Goal: Contribute content: Add original content to the website for others to see

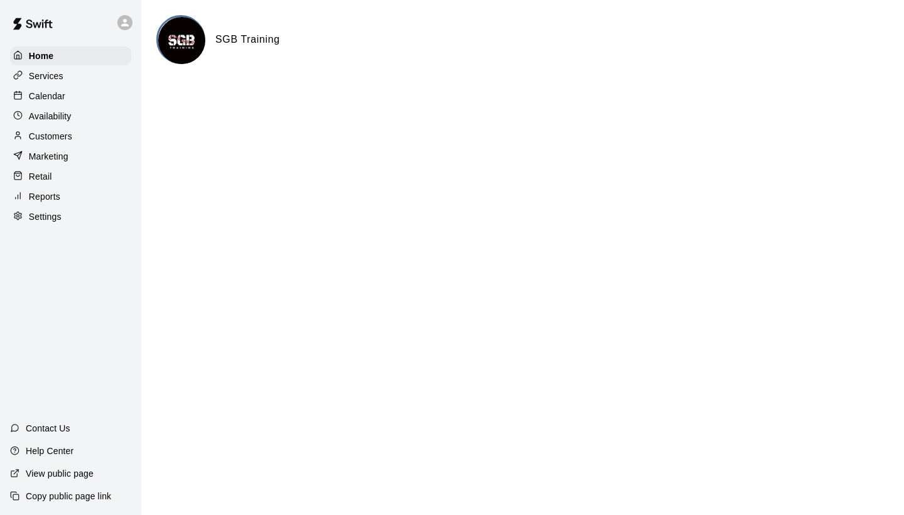
click at [34, 198] on p "Reports" at bounding box center [44, 196] width 31 height 13
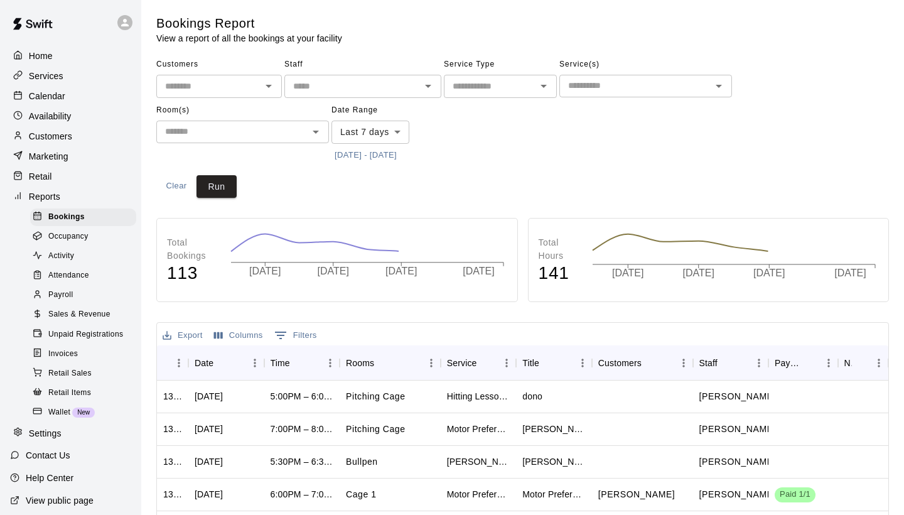
click at [94, 310] on span "Sales & Revenue" at bounding box center [79, 314] width 62 height 13
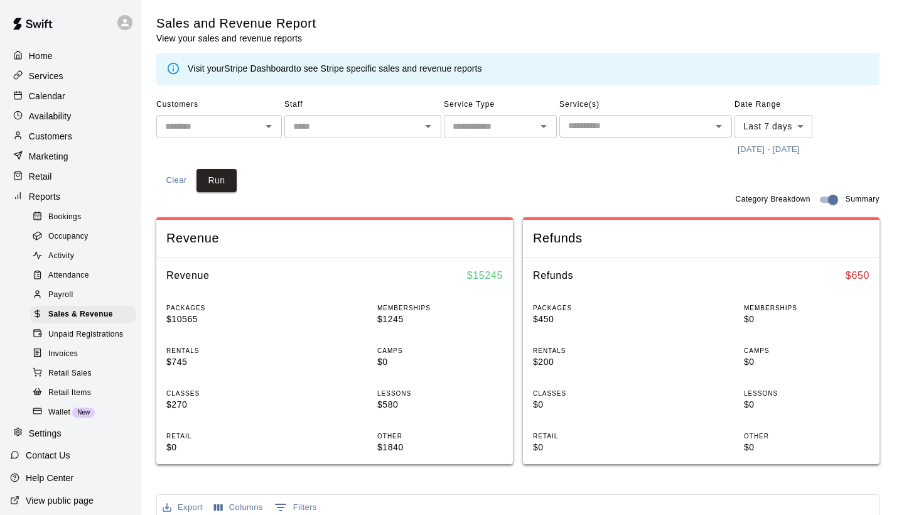
click at [274, 67] on link "Stripe Dashboard" at bounding box center [259, 68] width 70 height 10
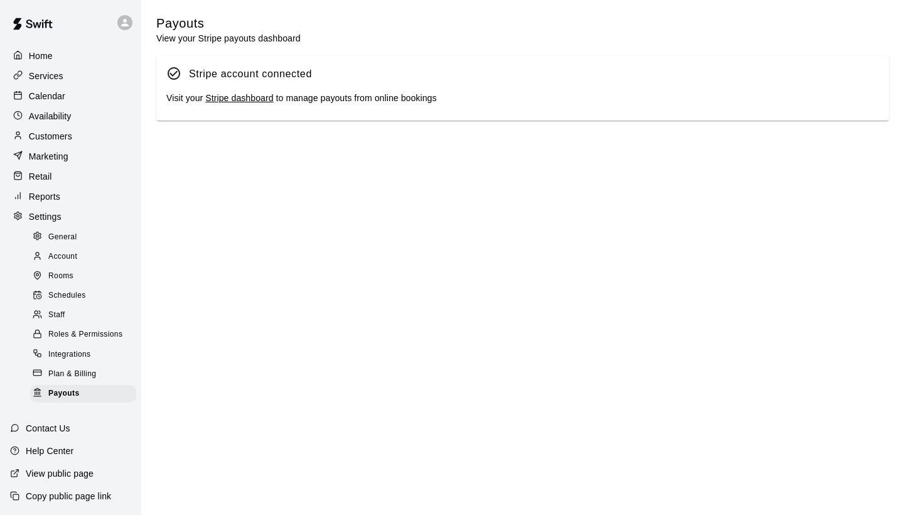
click at [245, 88] on div "Stripe account connected Visit your Stripe dashboard to manage payouts from onl…" at bounding box center [522, 88] width 733 height 65
click at [246, 94] on link "Stripe dashboard" at bounding box center [239, 98] width 68 height 10
click at [241, 94] on link "Stripe dashboard" at bounding box center [239, 98] width 68 height 10
click at [58, 87] on div "Calendar" at bounding box center [70, 96] width 121 height 19
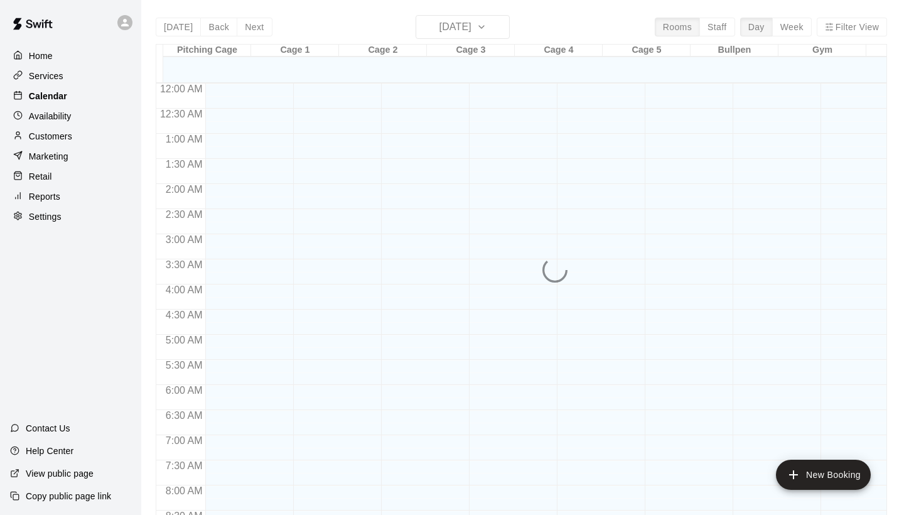
click at [58, 90] on p "Calendar" at bounding box center [48, 96] width 38 height 13
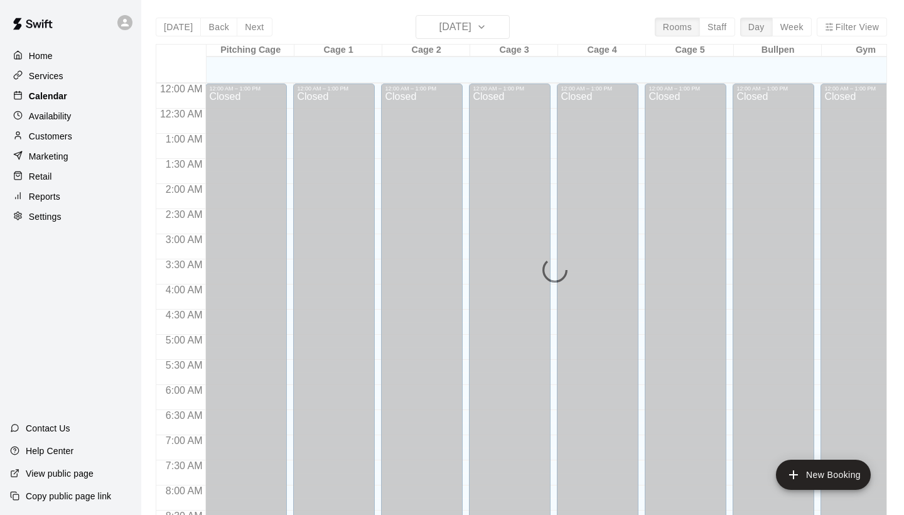
scroll to position [723, 0]
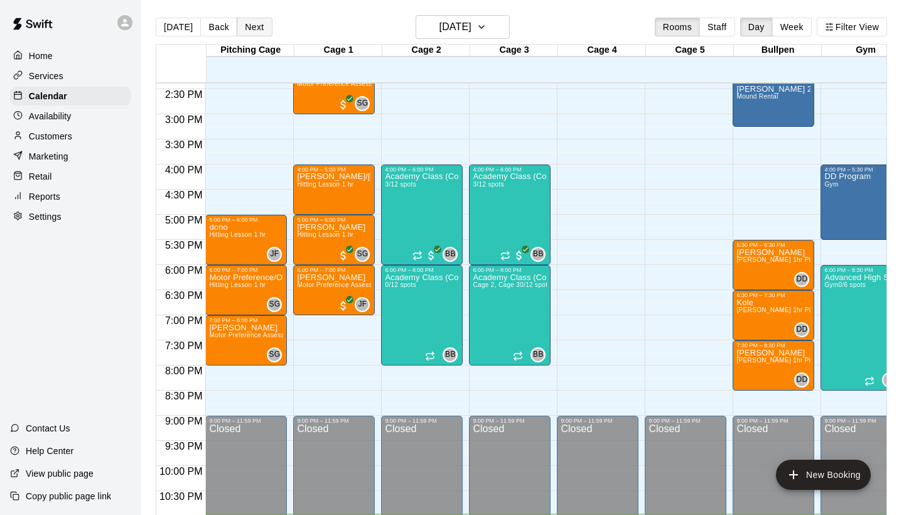
click at [244, 27] on button "Next" at bounding box center [254, 27] width 35 height 19
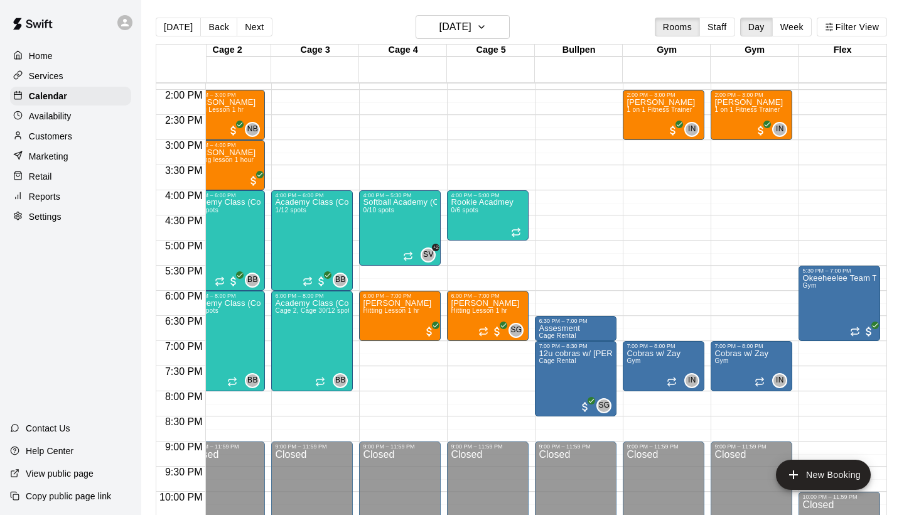
scroll to position [0, 198]
click at [59, 201] on p "Reports" at bounding box center [44, 196] width 31 height 13
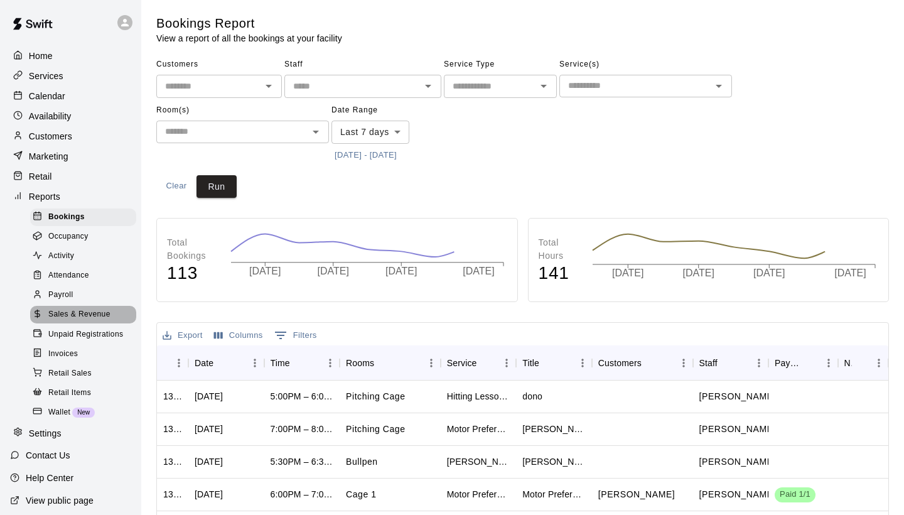
click at [109, 313] on span "Sales & Revenue" at bounding box center [79, 314] width 62 height 13
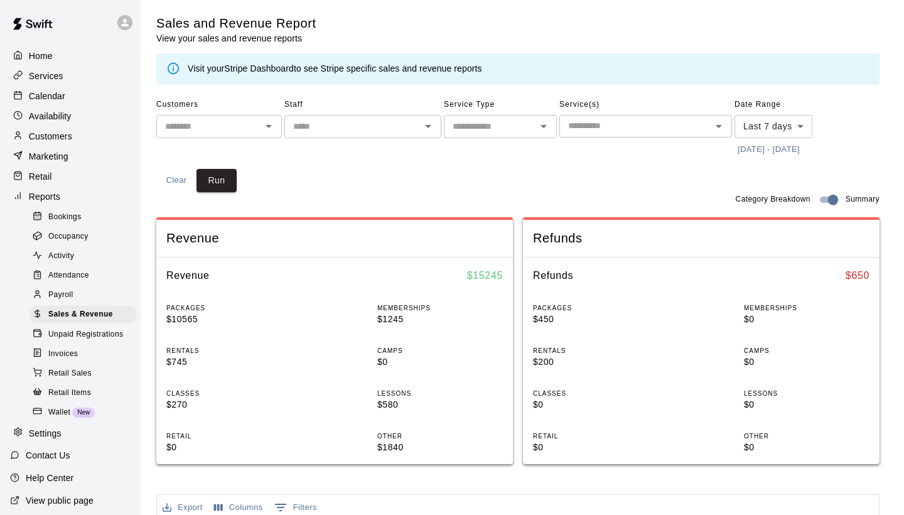
click at [68, 94] on div "Calendar" at bounding box center [70, 96] width 121 height 19
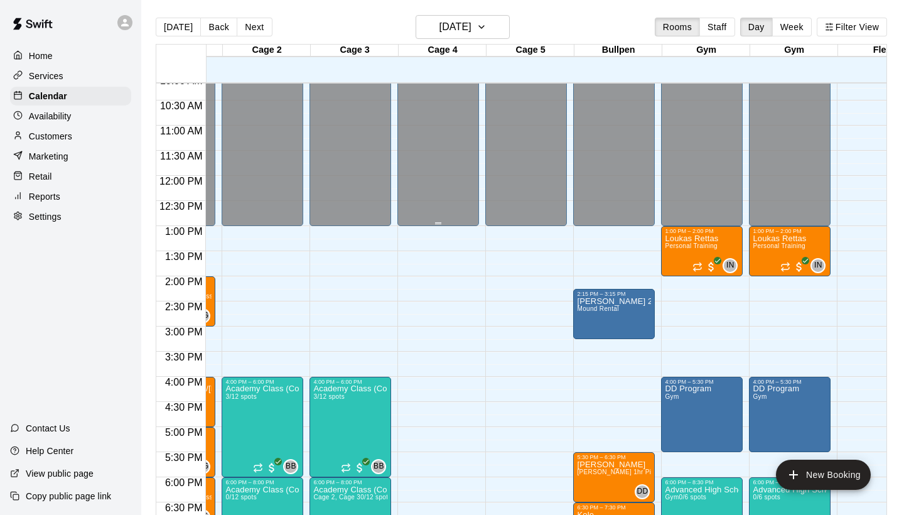
scroll to position [0, 161]
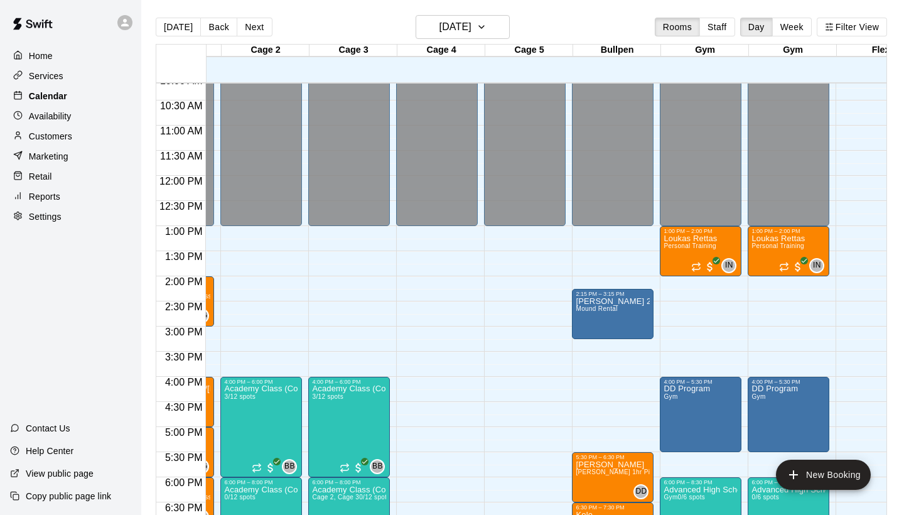
click at [68, 94] on div "Calendar" at bounding box center [70, 96] width 121 height 19
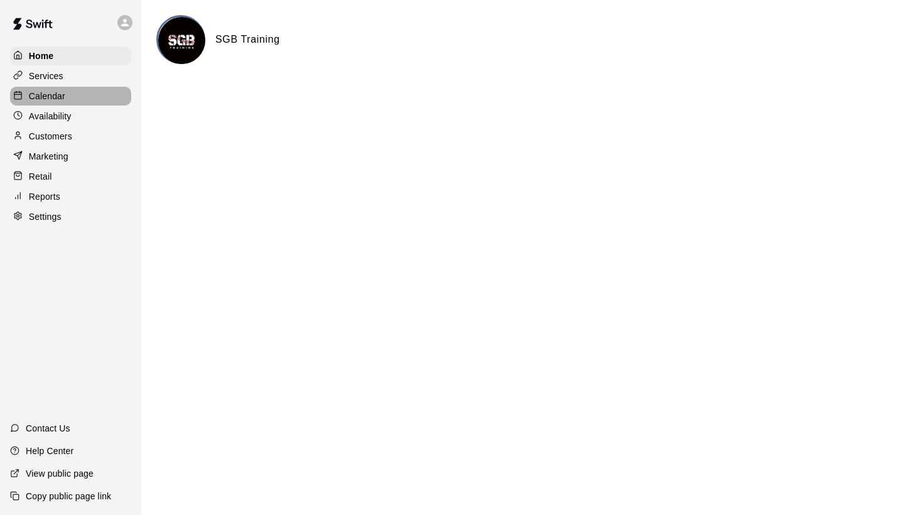
click at [59, 94] on p "Calendar" at bounding box center [47, 96] width 36 height 13
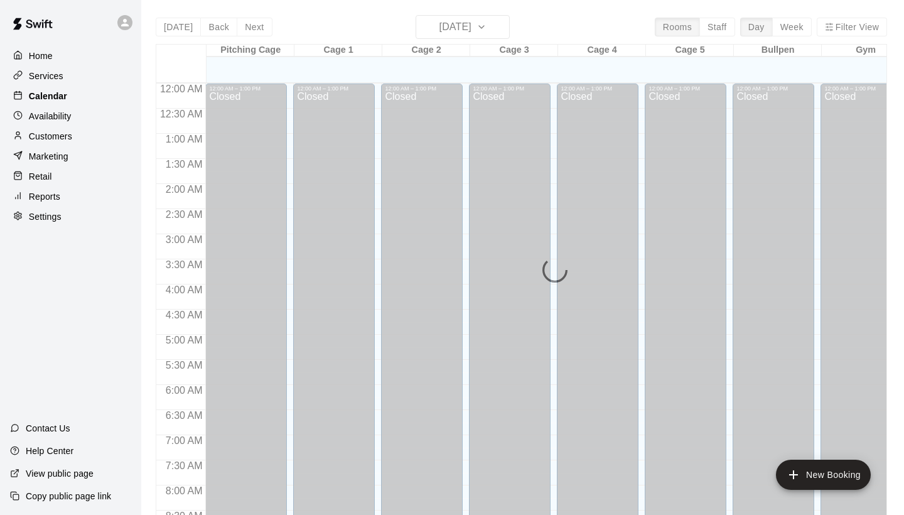
scroll to position [723, 0]
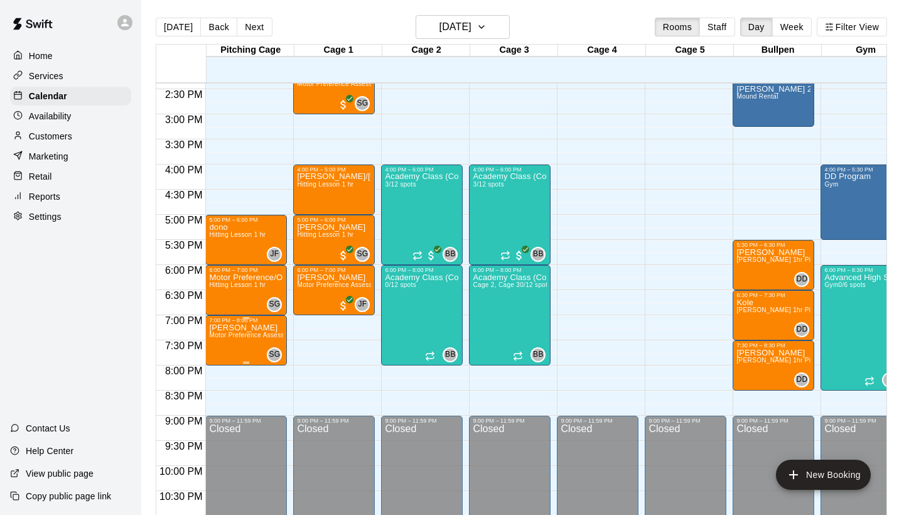
click at [231, 335] on span "Motor Preference Assessment" at bounding box center [254, 335] width 90 height 7
click at [225, 400] on icon "delete" at bounding box center [222, 405] width 15 height 15
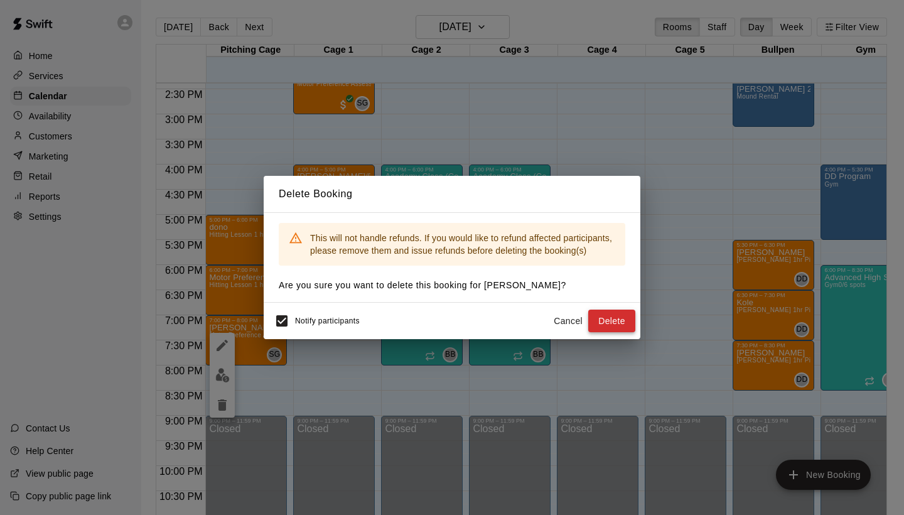
click at [604, 315] on button "Delete" at bounding box center [612, 321] width 47 height 23
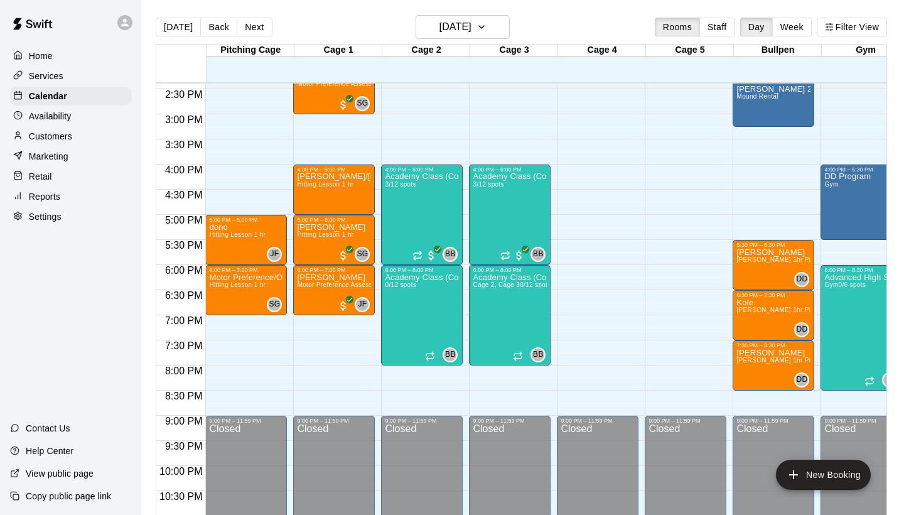
click at [69, 74] on div "Services" at bounding box center [70, 76] width 121 height 19
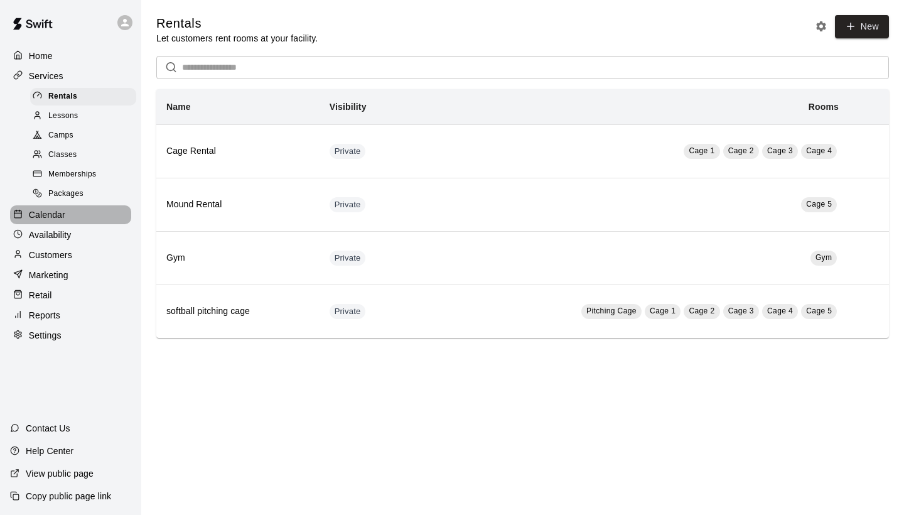
click at [40, 210] on p "Calendar" at bounding box center [47, 215] width 36 height 13
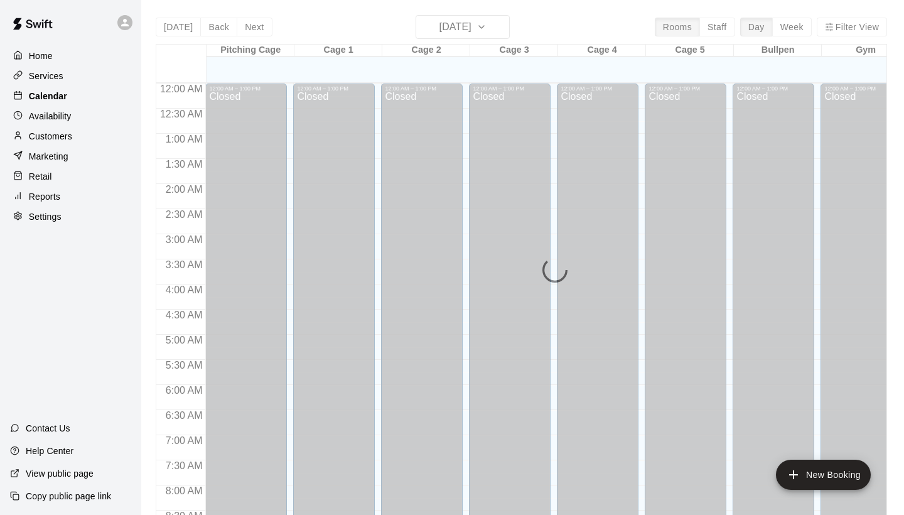
scroll to position [723, 0]
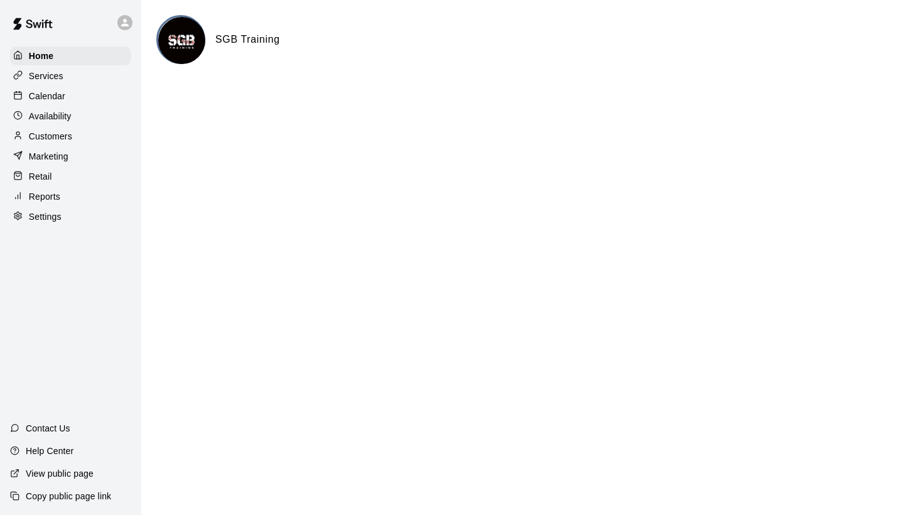
click at [62, 79] on p "Services" at bounding box center [46, 76] width 35 height 13
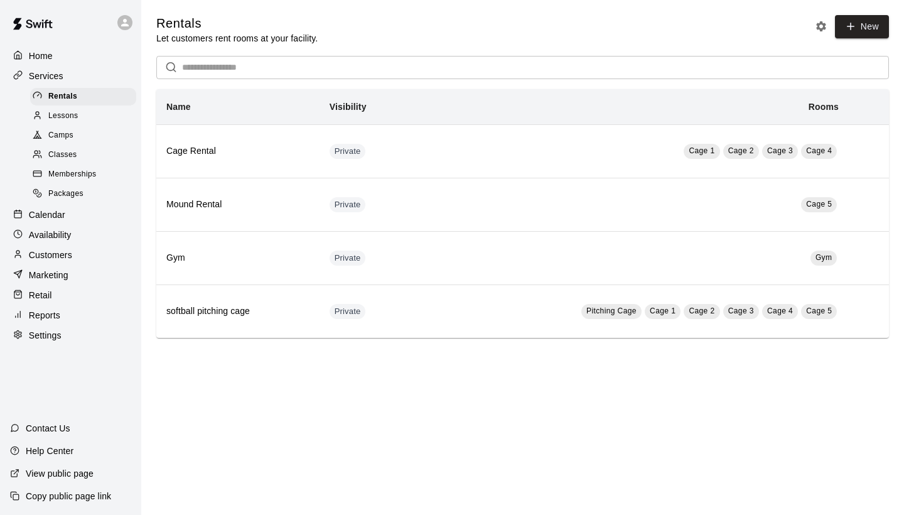
click at [89, 188] on div "Packages" at bounding box center [83, 194] width 106 height 18
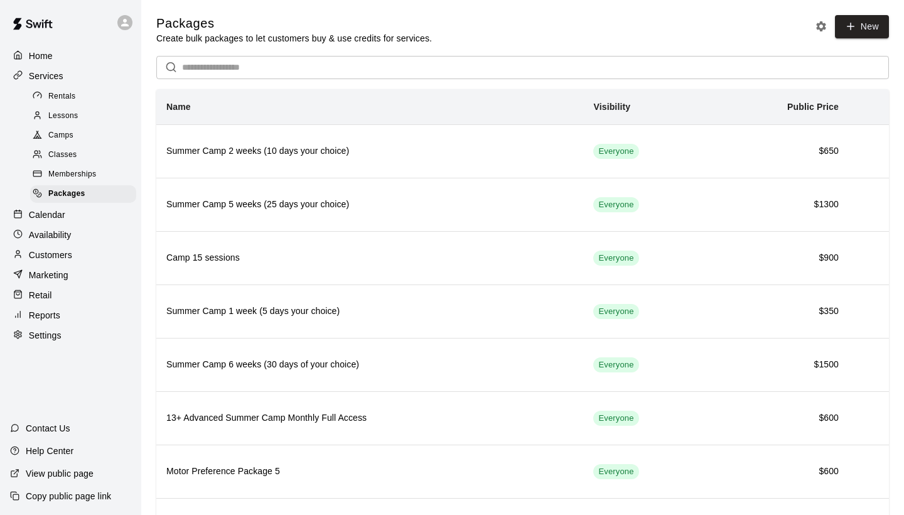
click at [386, 63] on input "text" at bounding box center [535, 67] width 707 height 23
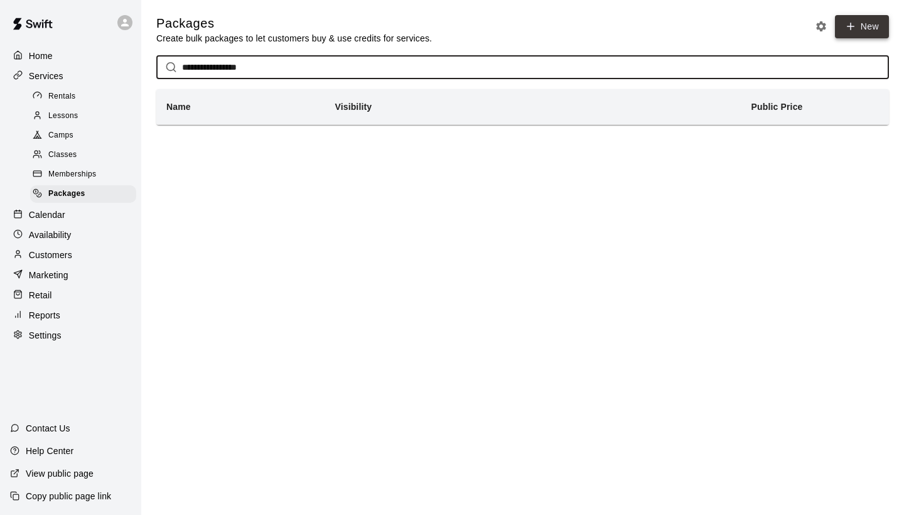
type input "**********"
click at [863, 23] on link "New" at bounding box center [862, 26] width 54 height 23
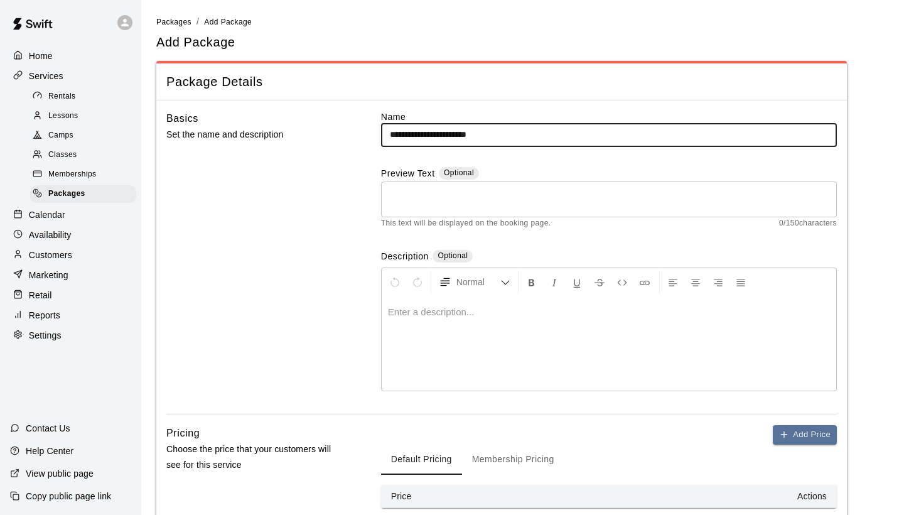
type input "**********"
click at [528, 200] on textarea at bounding box center [609, 199] width 438 height 25
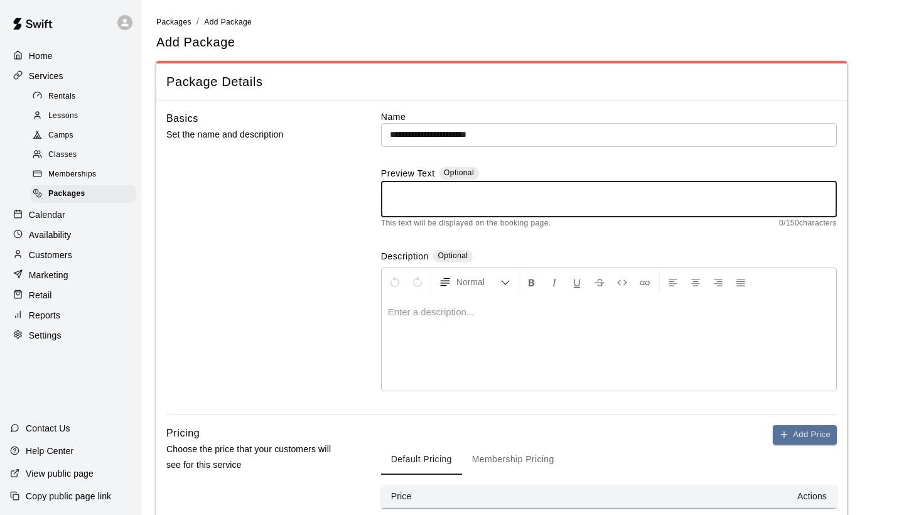
type textarea "*"
type textarea "**********"
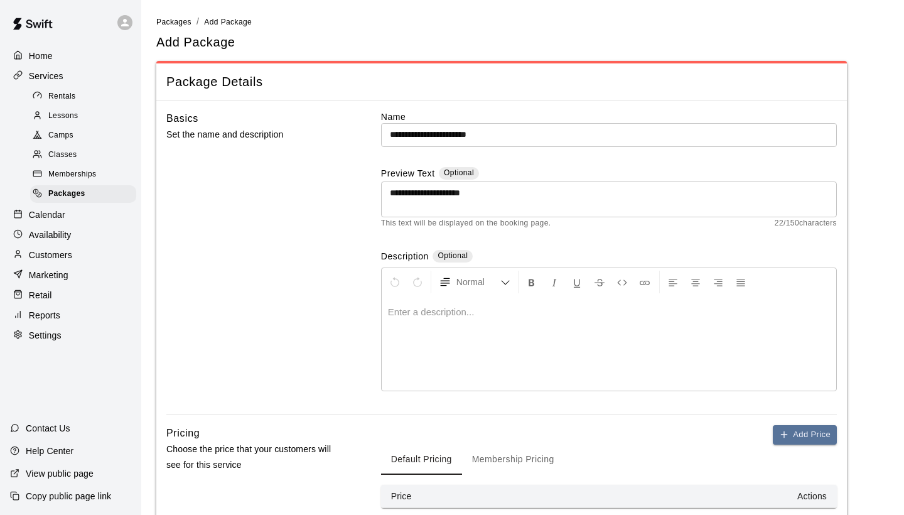
click at [524, 320] on div at bounding box center [609, 343] width 455 height 94
click at [400, 309] on span "**********" at bounding box center [429, 311] width 83 height 9
click at [648, 314] on span "**********" at bounding box center [518, 311] width 260 height 9
click at [668, 317] on div "**********" at bounding box center [609, 343] width 455 height 94
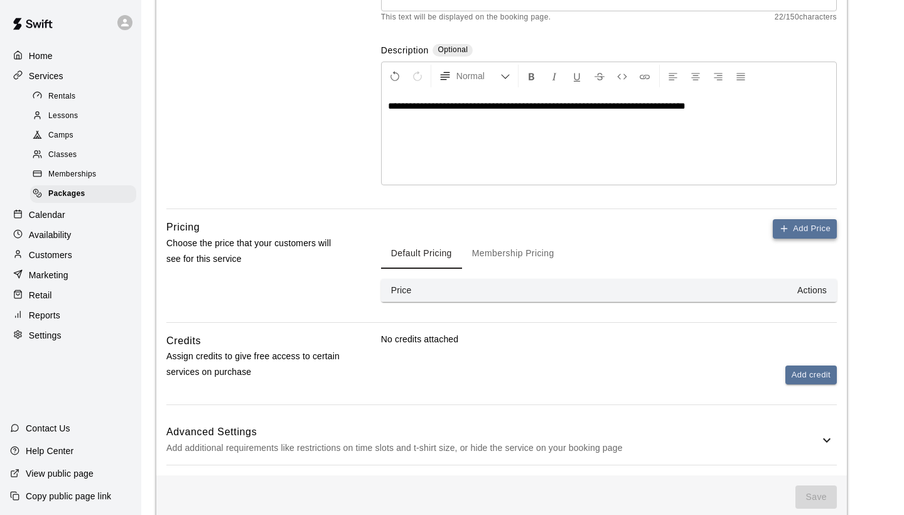
scroll to position [212, 0]
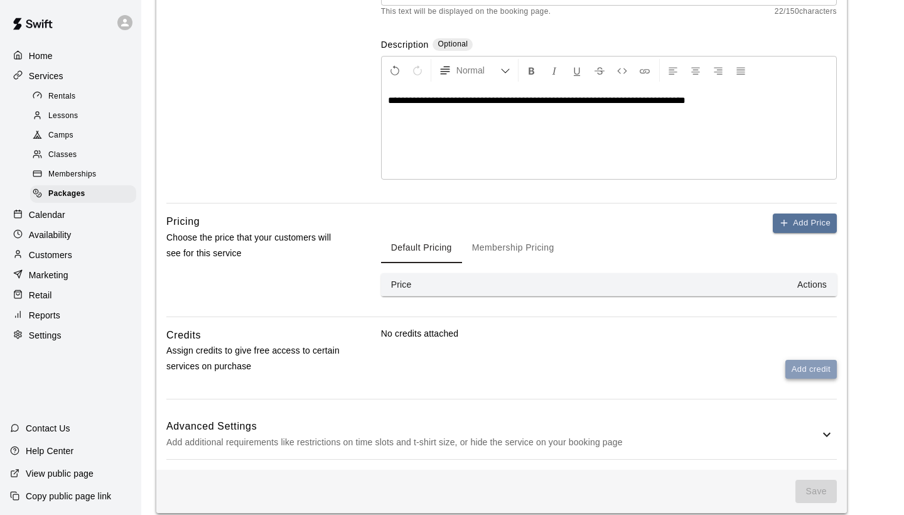
click at [803, 367] on button "Add credit" at bounding box center [812, 369] width 52 height 19
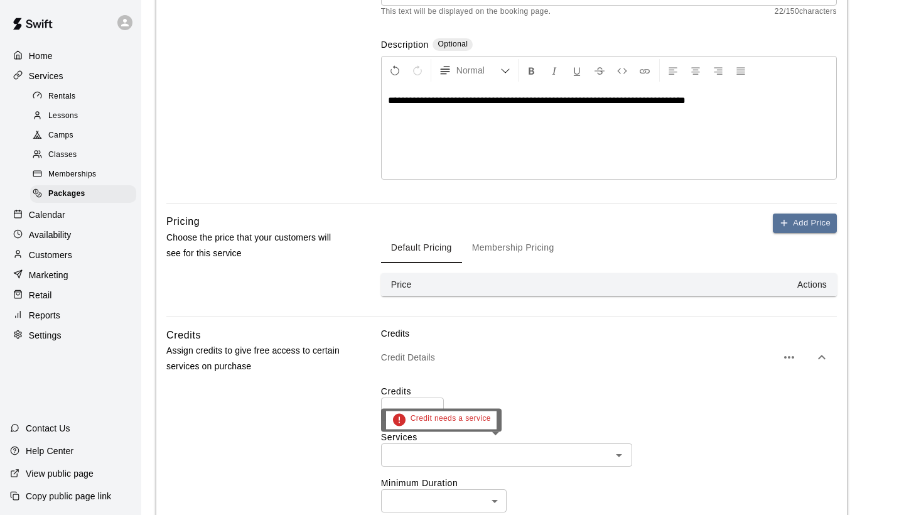
click at [420, 451] on input "text" at bounding box center [496, 455] width 223 height 16
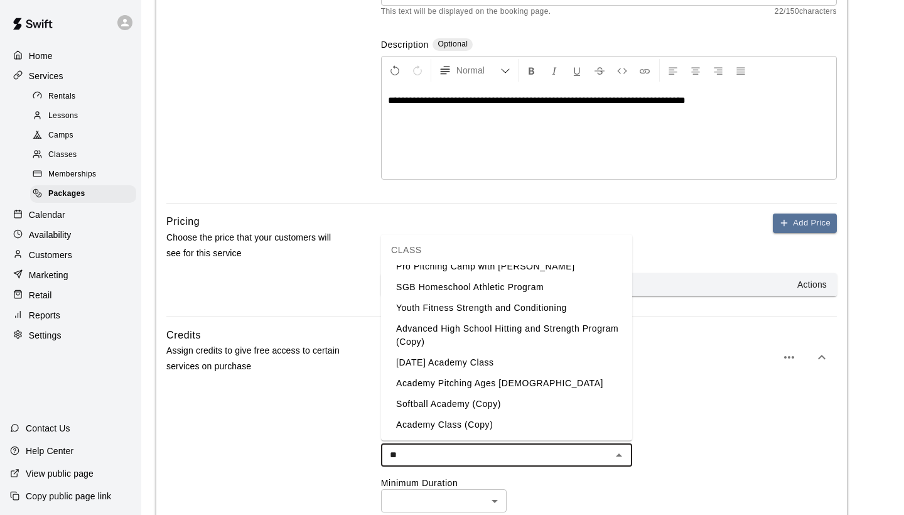
scroll to position [0, 0]
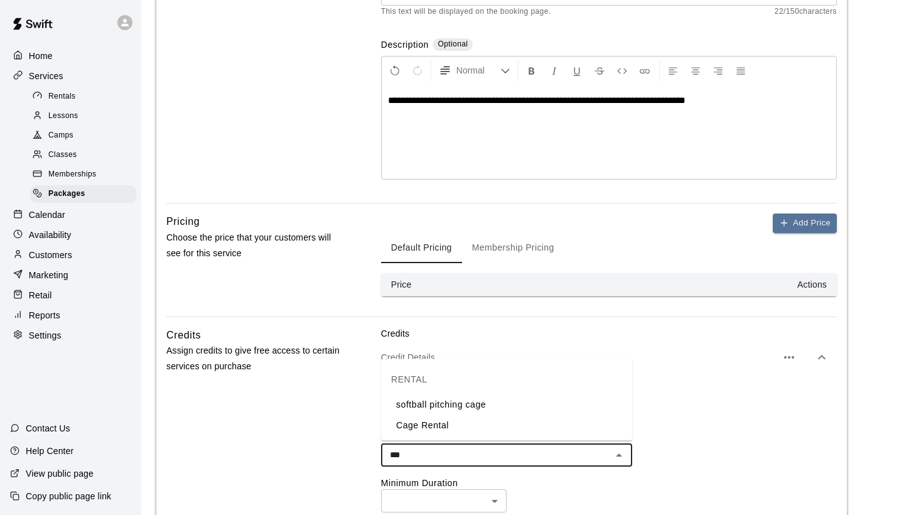
type input "****"
click at [451, 423] on li "Cage Rental" at bounding box center [506, 425] width 251 height 21
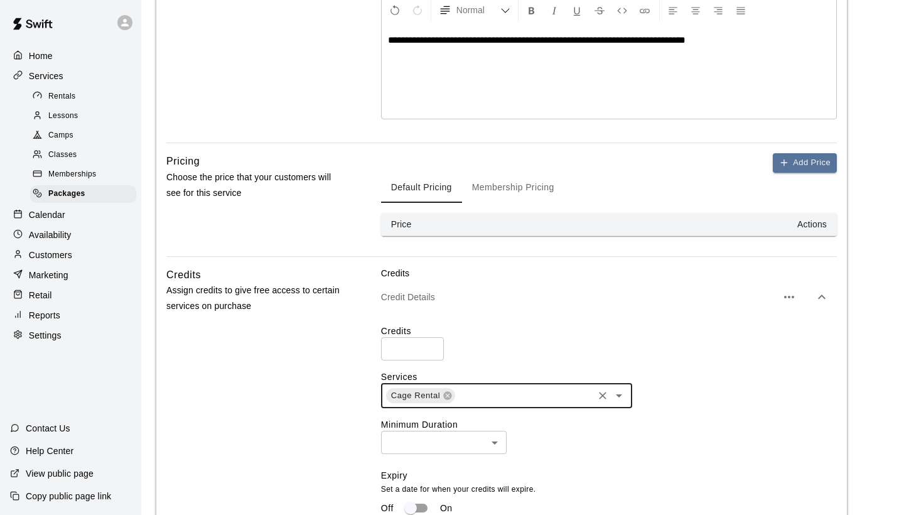
scroll to position [288, 0]
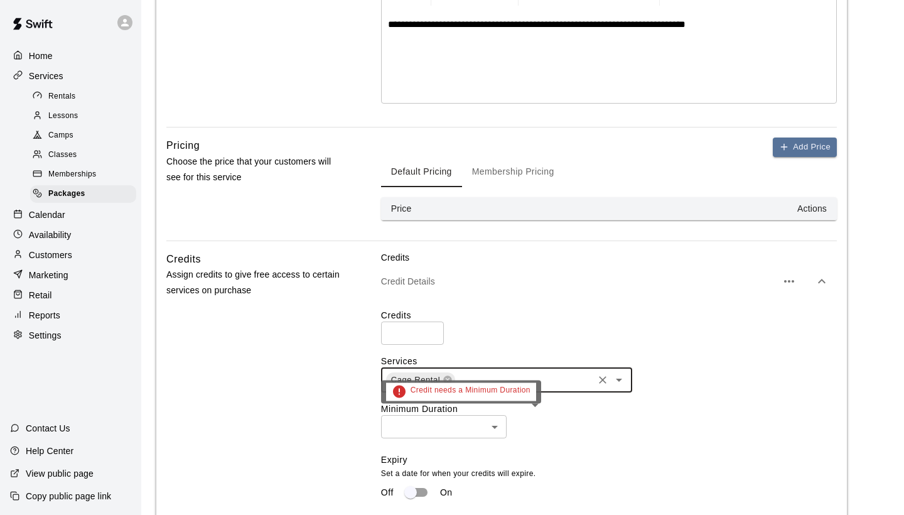
click at [451, 420] on body "**********" at bounding box center [452, 242] width 904 height 1061
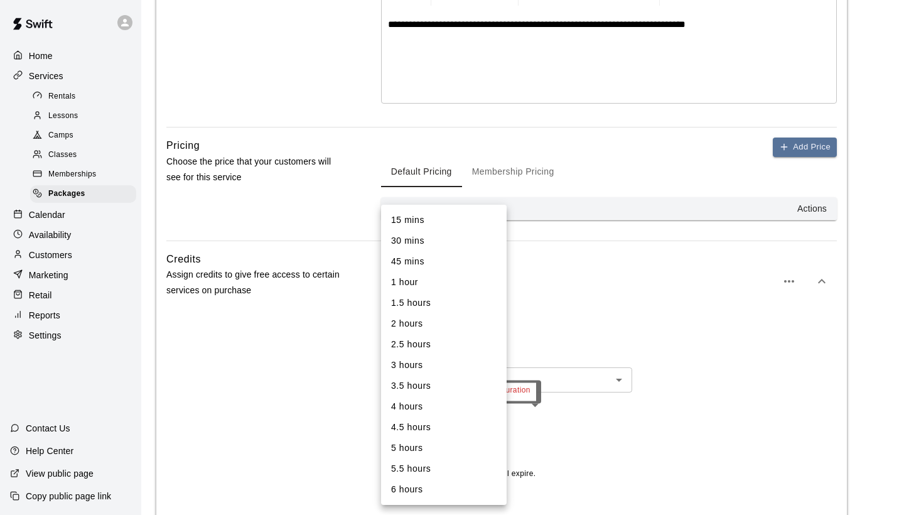
click at [428, 296] on li "1.5 hours" at bounding box center [444, 303] width 126 height 21
type input "**"
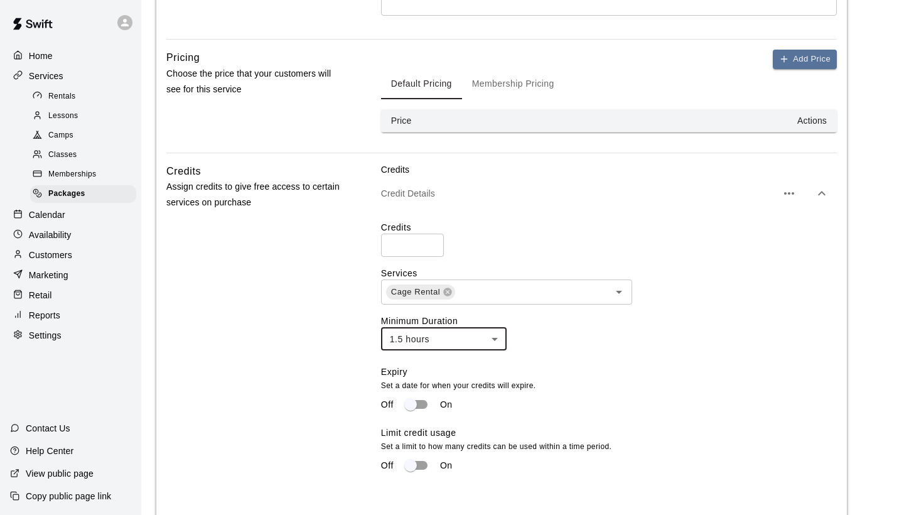
scroll to position [363, 0]
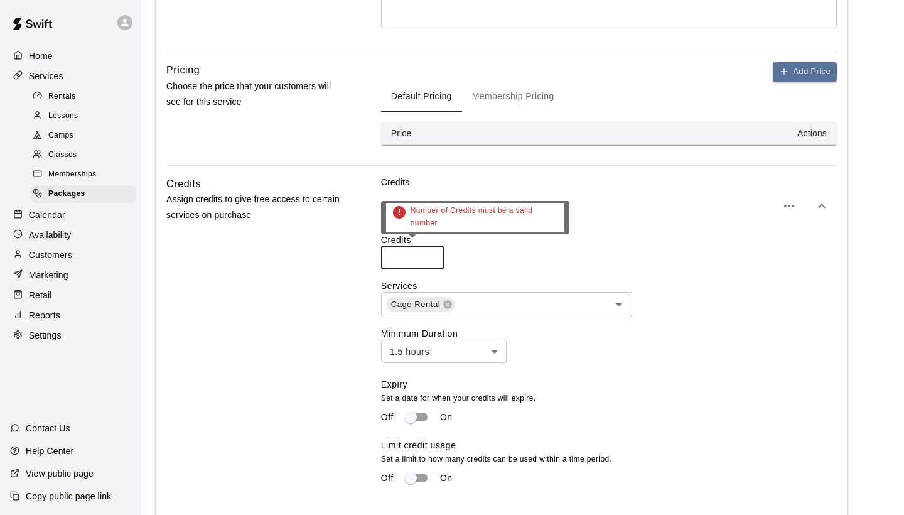
click at [404, 254] on input "number" at bounding box center [412, 257] width 63 height 23
type input "*"
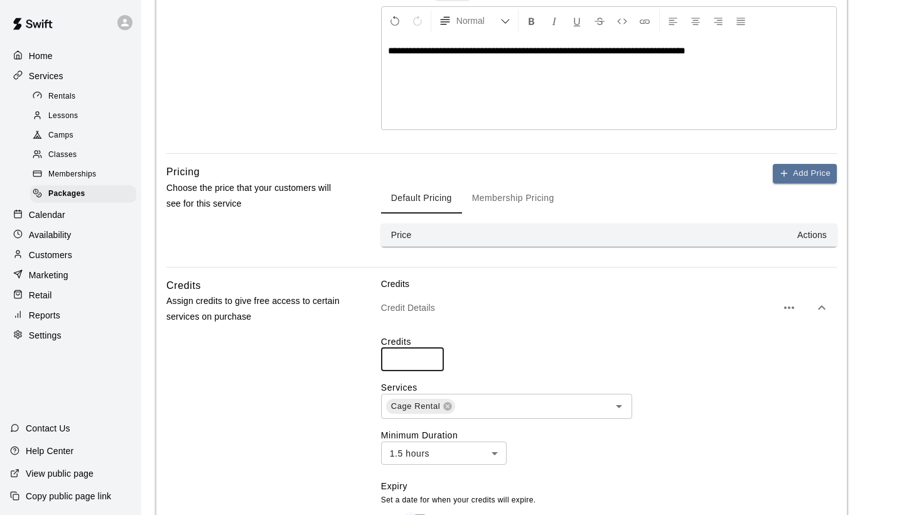
scroll to position [259, 0]
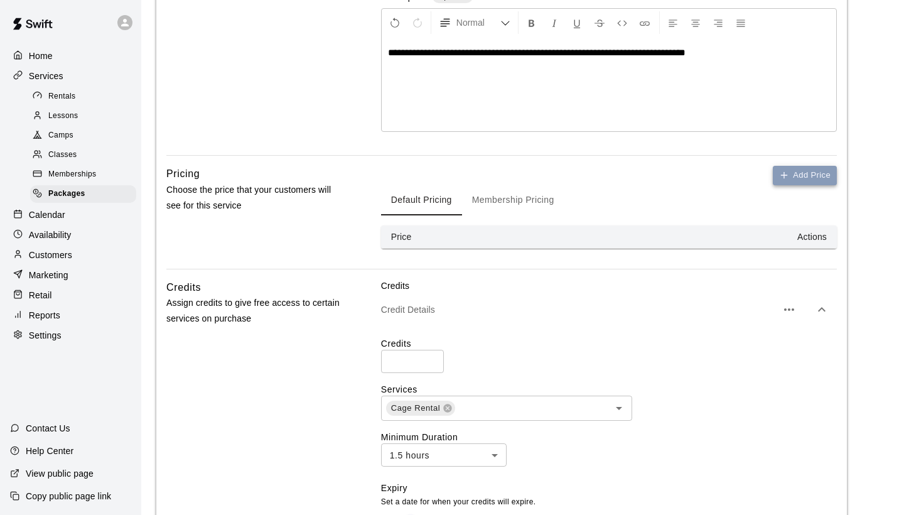
click at [805, 174] on button "Add Price" at bounding box center [805, 175] width 64 height 19
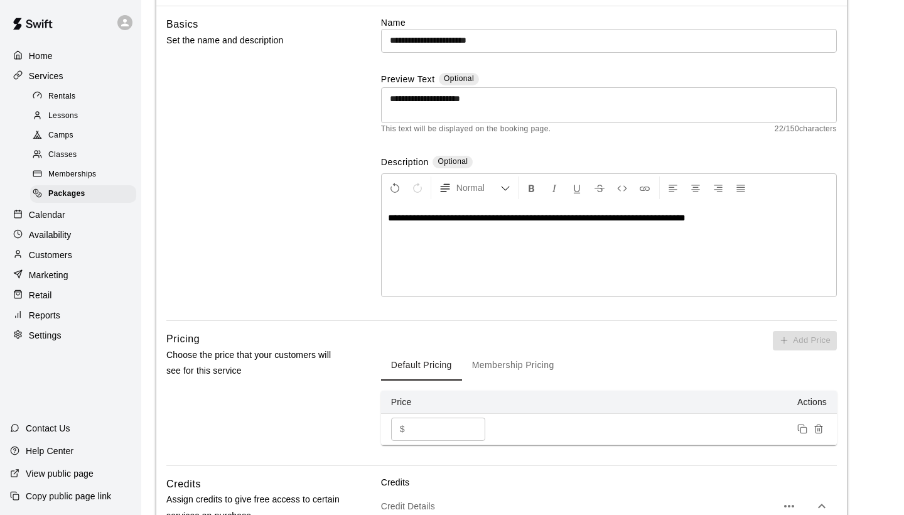
scroll to position [95, 0]
click at [426, 431] on input "*" at bounding box center [447, 428] width 75 height 23
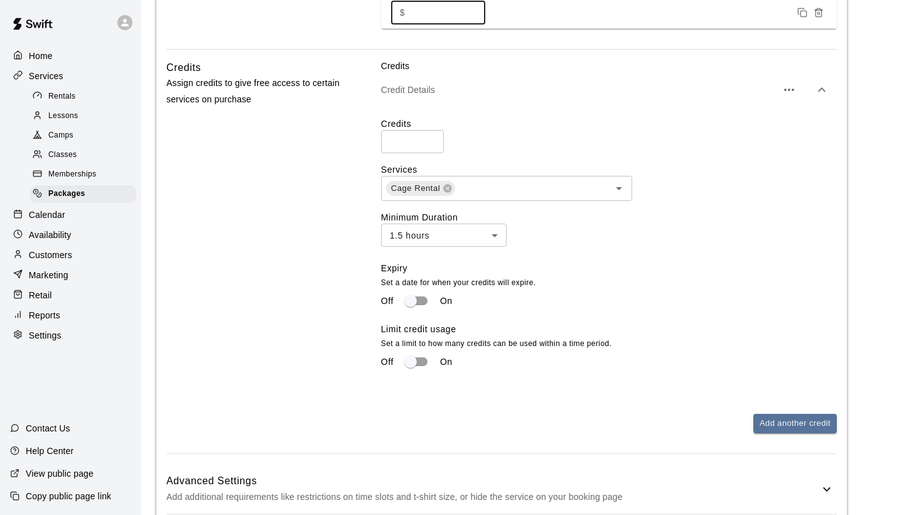
scroll to position [511, 0]
type input "***"
click at [403, 137] on input "*" at bounding box center [412, 141] width 63 height 23
type input "**"
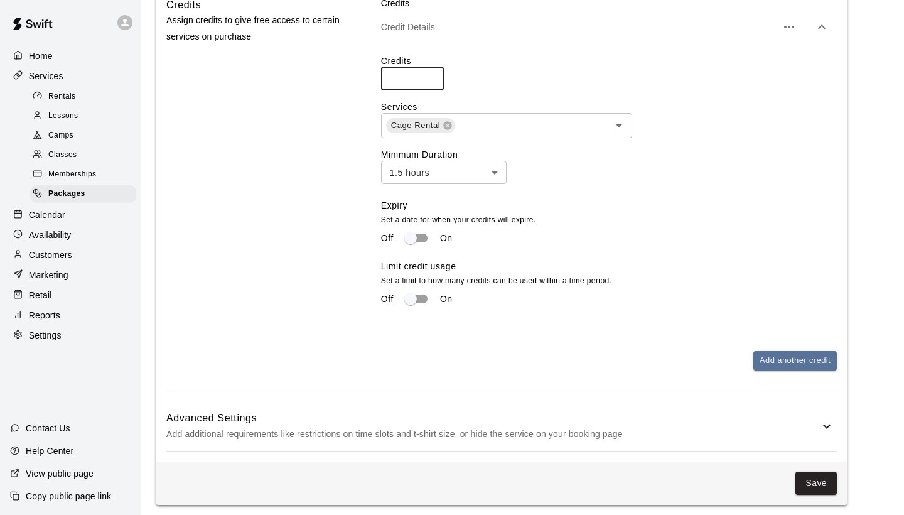
scroll to position [573, 0]
click at [836, 489] on button "Save" at bounding box center [816, 483] width 41 height 23
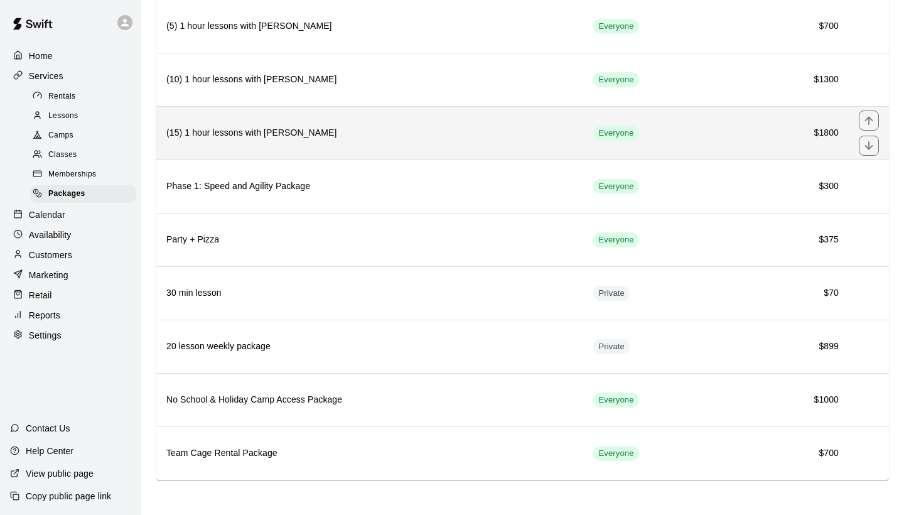
scroll to position [1886, 0]
